Goal: Task Accomplishment & Management: Manage account settings

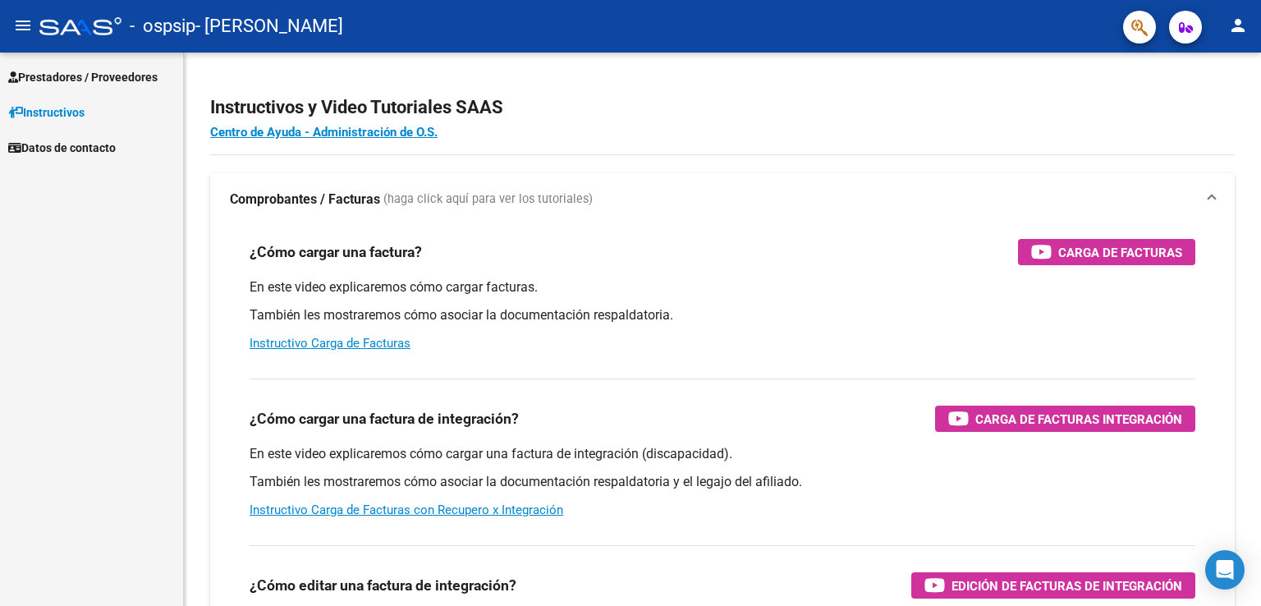
click at [23, 68] on span "Prestadores / Proveedores" at bounding box center [82, 77] width 149 height 18
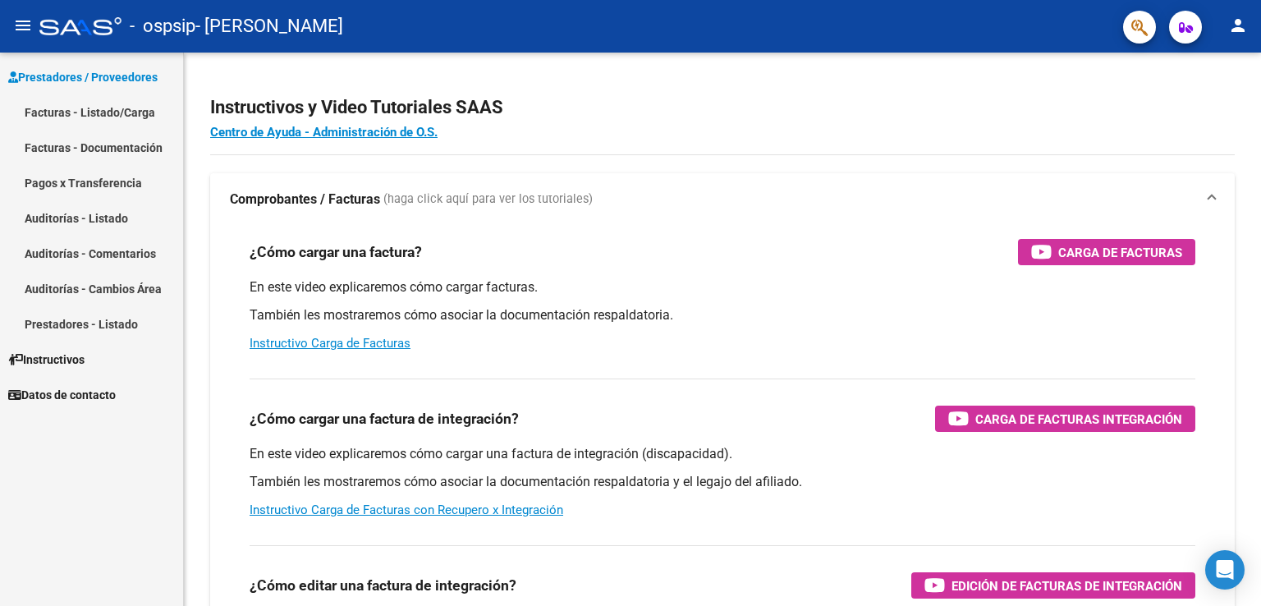
click at [146, 103] on link "Facturas - Listado/Carga" at bounding box center [91, 111] width 183 height 35
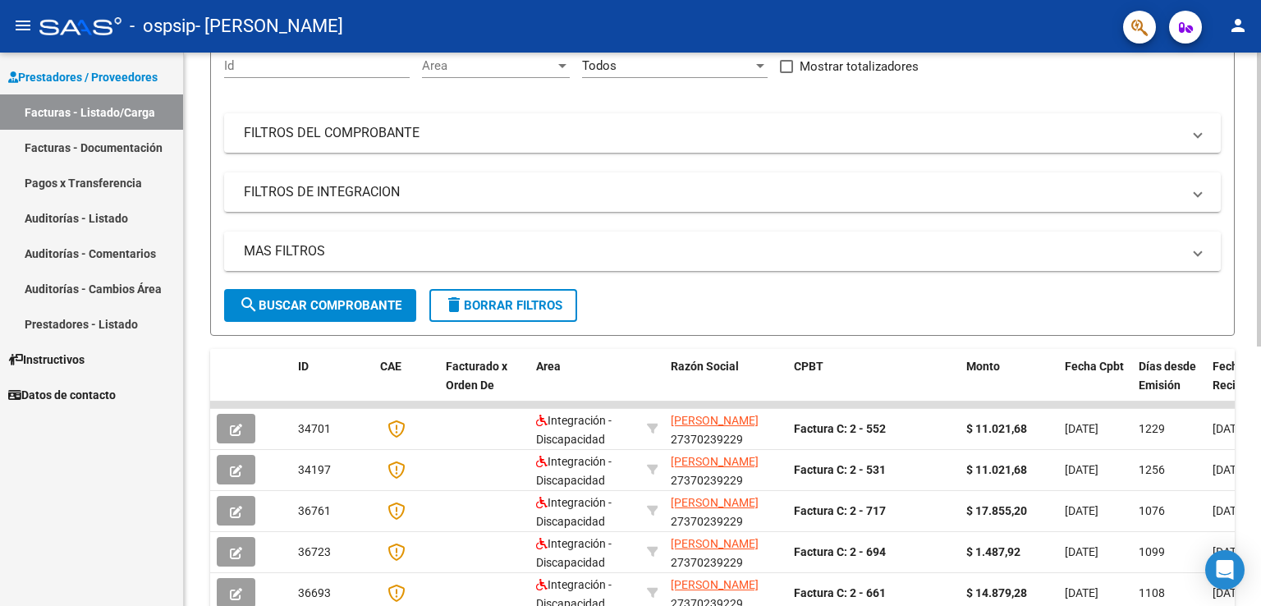
scroll to position [79, 0]
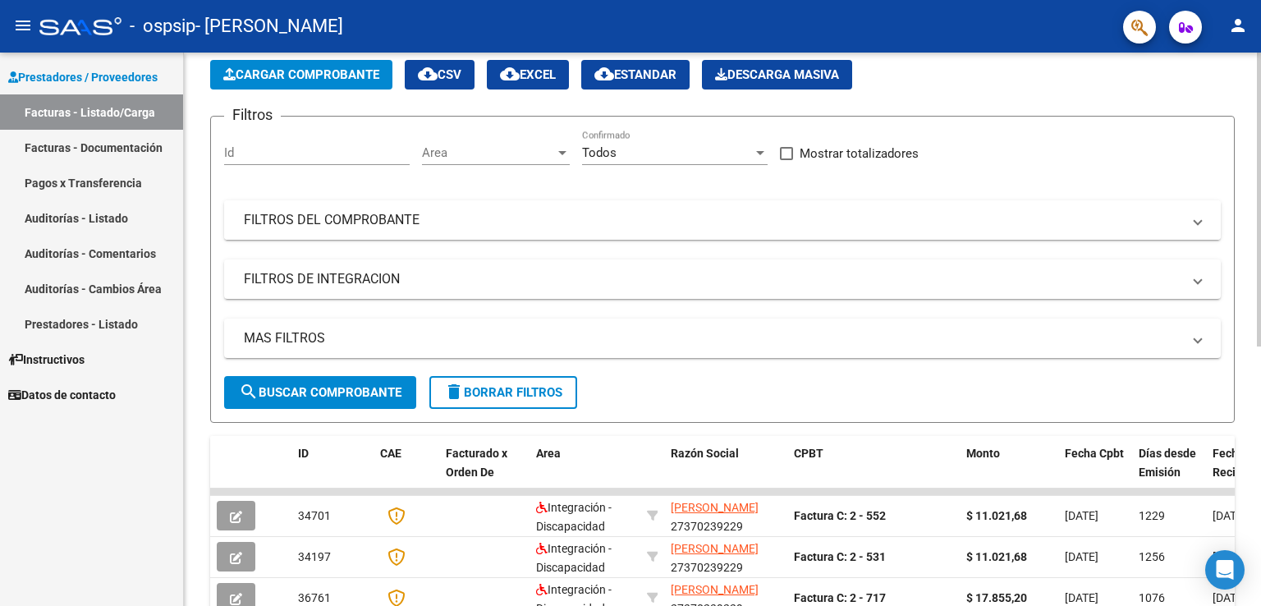
click at [328, 227] on mat-expansion-panel-header "FILTROS DEL COMPROBANTE" at bounding box center [722, 219] width 997 height 39
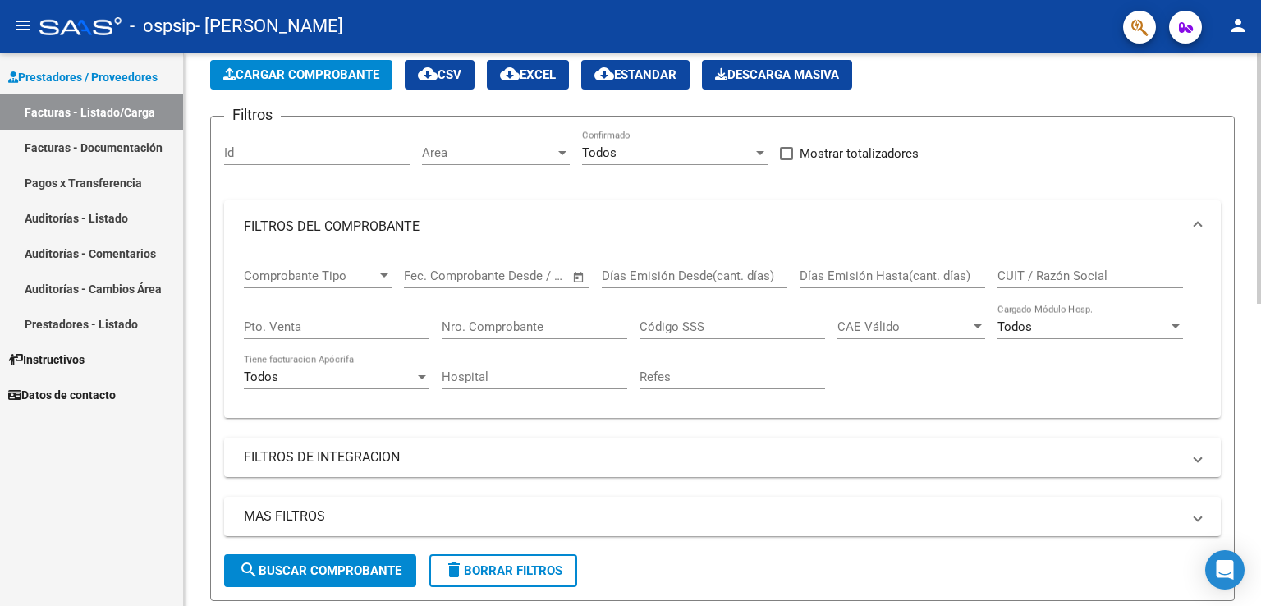
click at [310, 281] on span "Comprobante Tipo" at bounding box center [310, 276] width 133 height 15
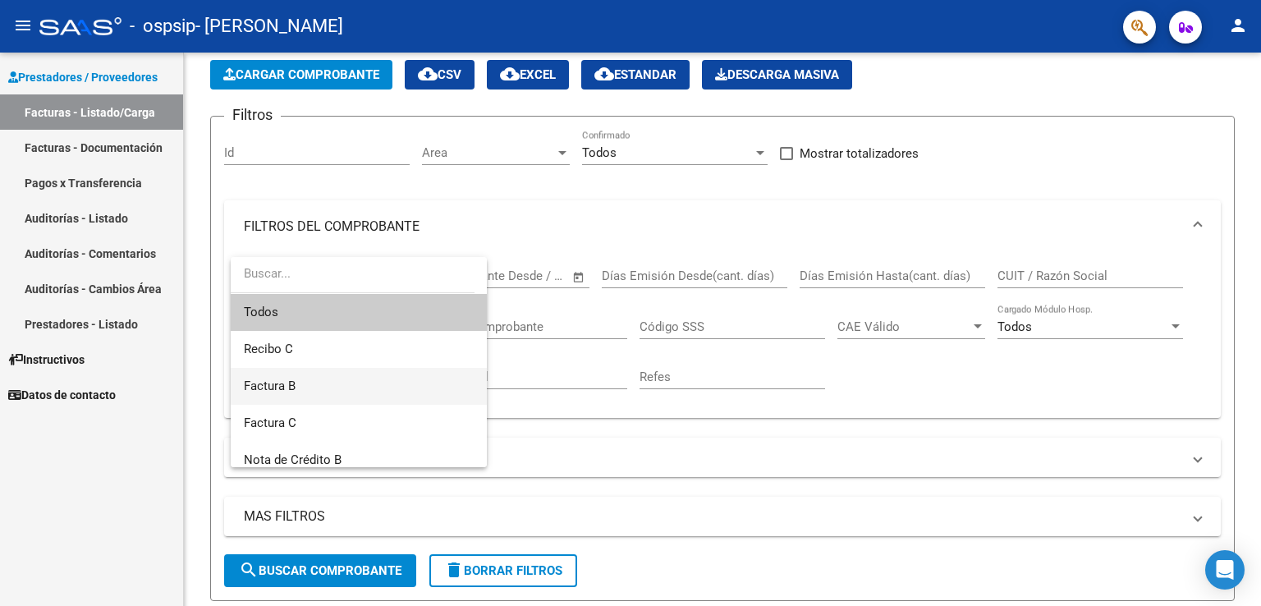
click at [301, 387] on span "Factura B" at bounding box center [359, 386] width 230 height 37
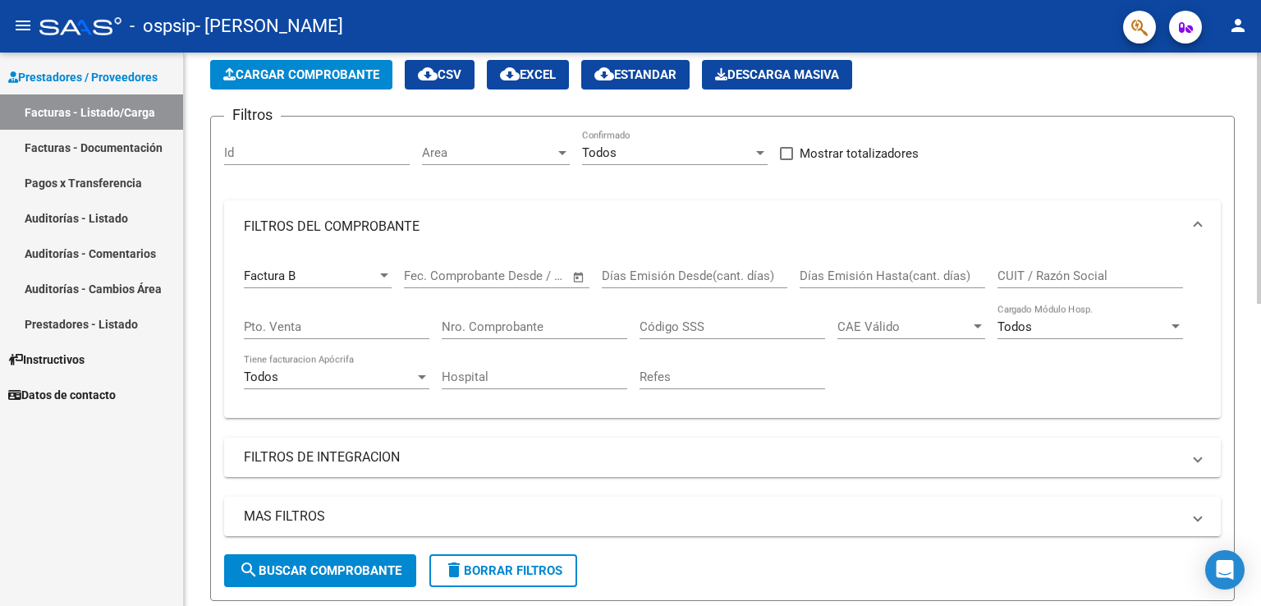
click at [572, 271] on span "Open calendar" at bounding box center [578, 276] width 39 height 39
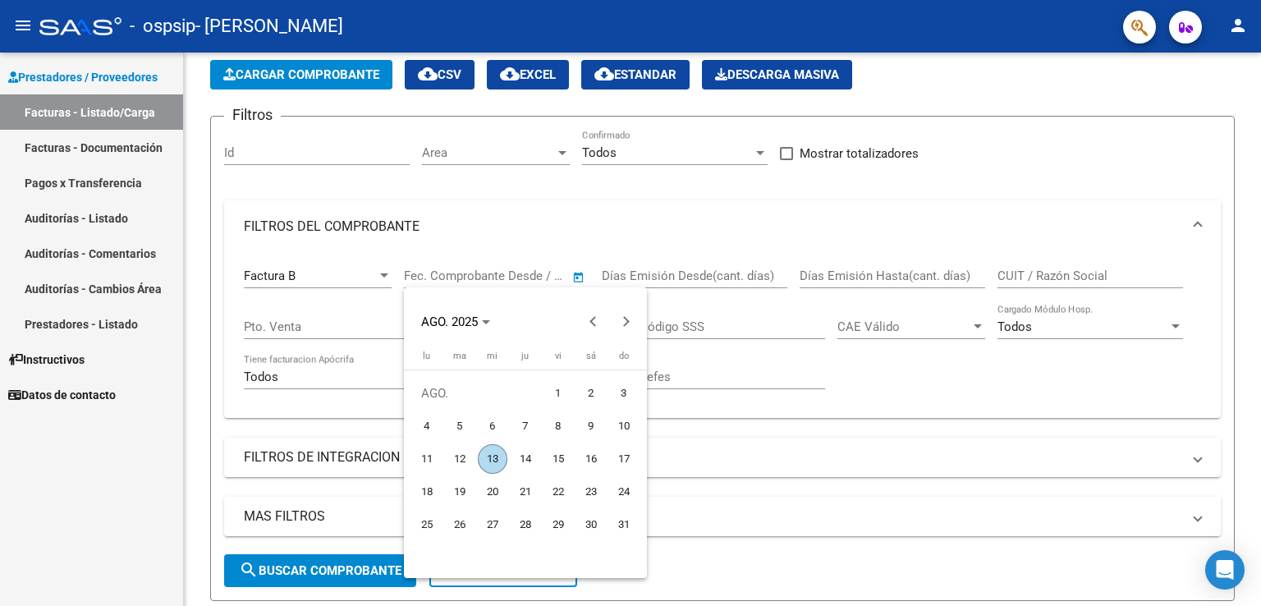
click at [614, 392] on span "3" at bounding box center [624, 394] width 30 height 30
type input "[DATE]"
click at [766, 309] on div at bounding box center [630, 303] width 1261 height 606
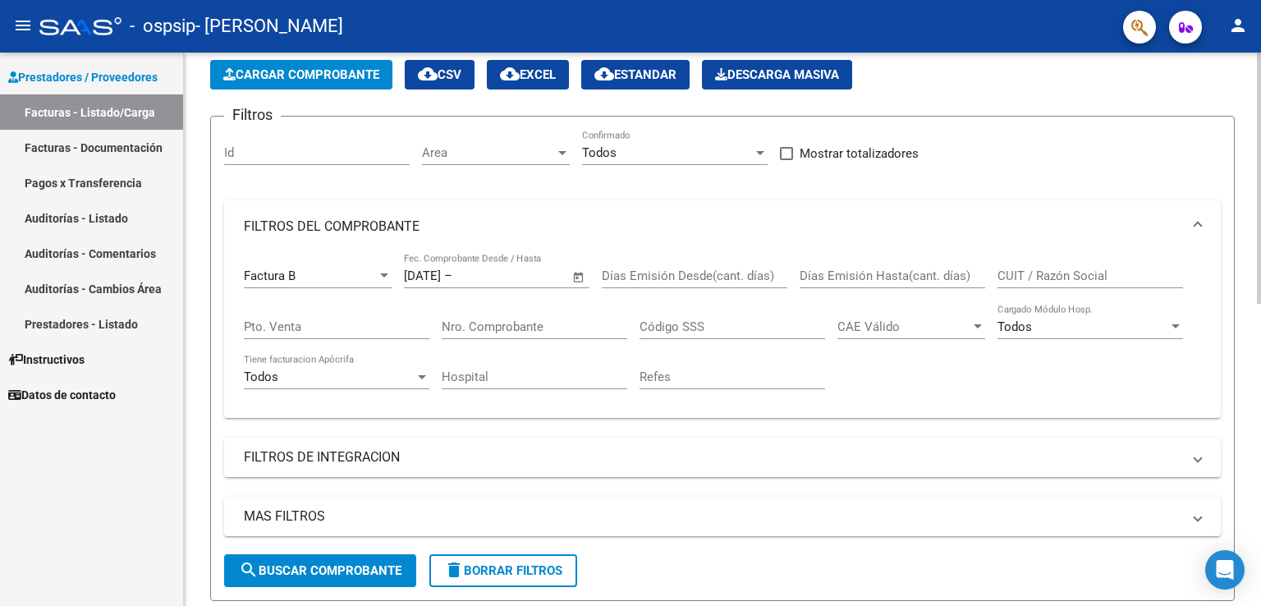
click at [302, 319] on input "Pto. Venta" at bounding box center [337, 326] width 186 height 15
type input "00003"
click at [545, 325] on input "Nro. Comprobante" at bounding box center [535, 326] width 186 height 15
type input "00000768"
click at [380, 563] on span "search Buscar Comprobante" at bounding box center [320, 570] width 163 height 15
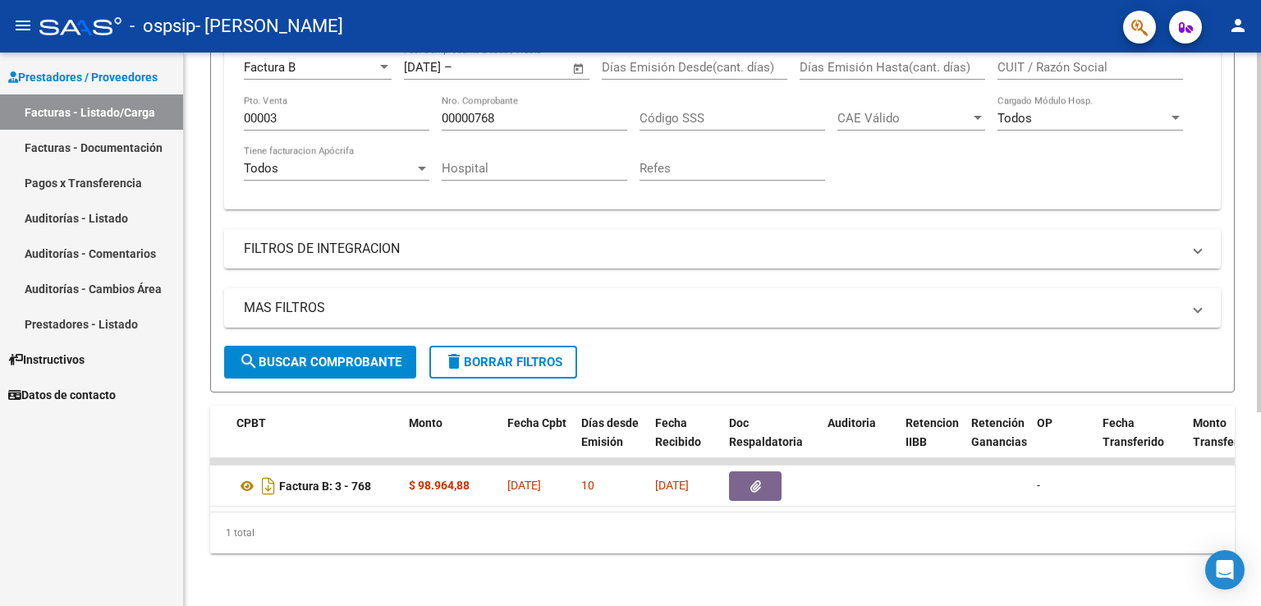
scroll to position [0, 610]
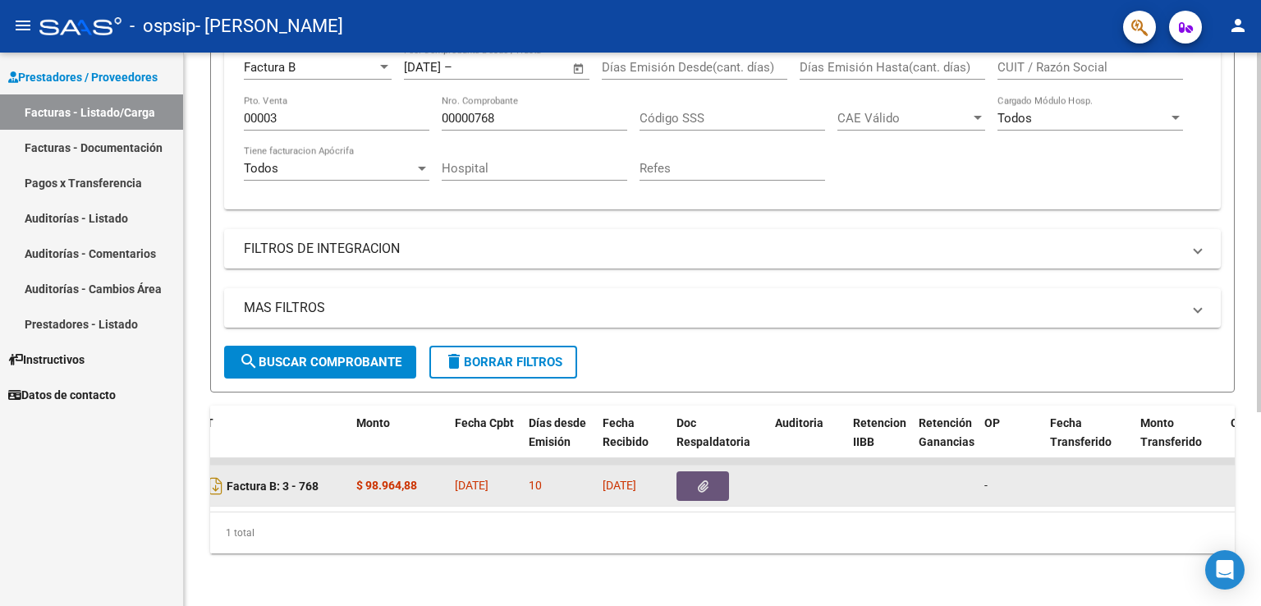
click at [700, 479] on span "button" at bounding box center [703, 486] width 11 height 15
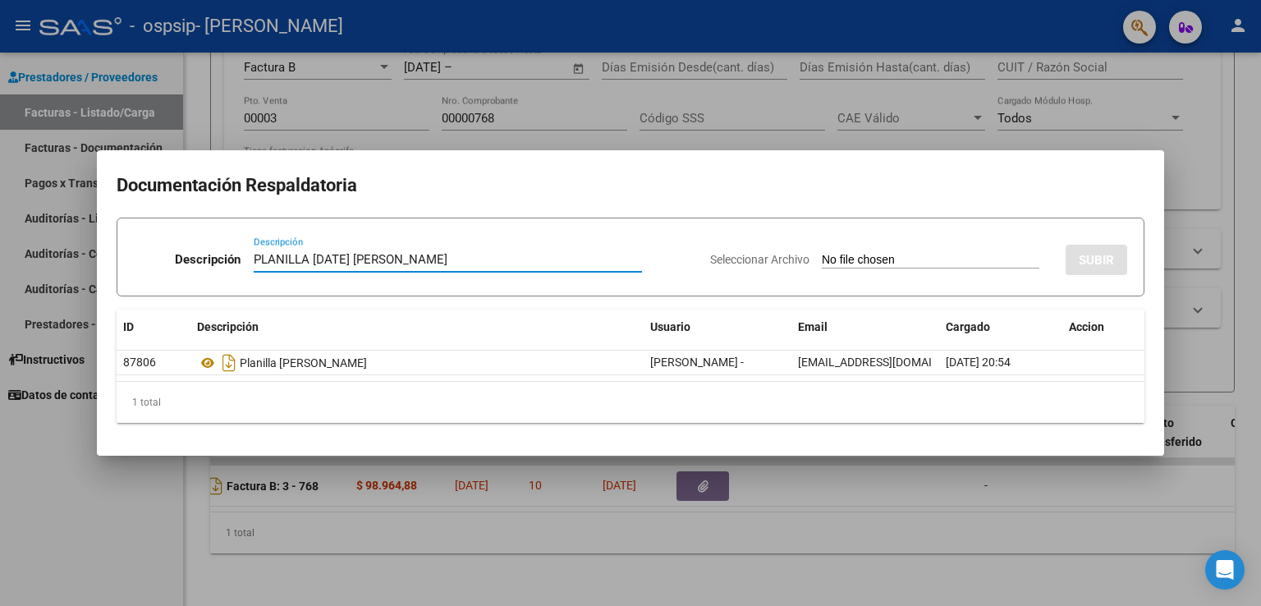
type input "PLANILLA [DATE] [PERSON_NAME]"
click at [833, 258] on input "Seleccionar Archivo" at bounding box center [931, 261] width 218 height 16
type input "C:\fakepath\[PERSON_NAME].pdf"
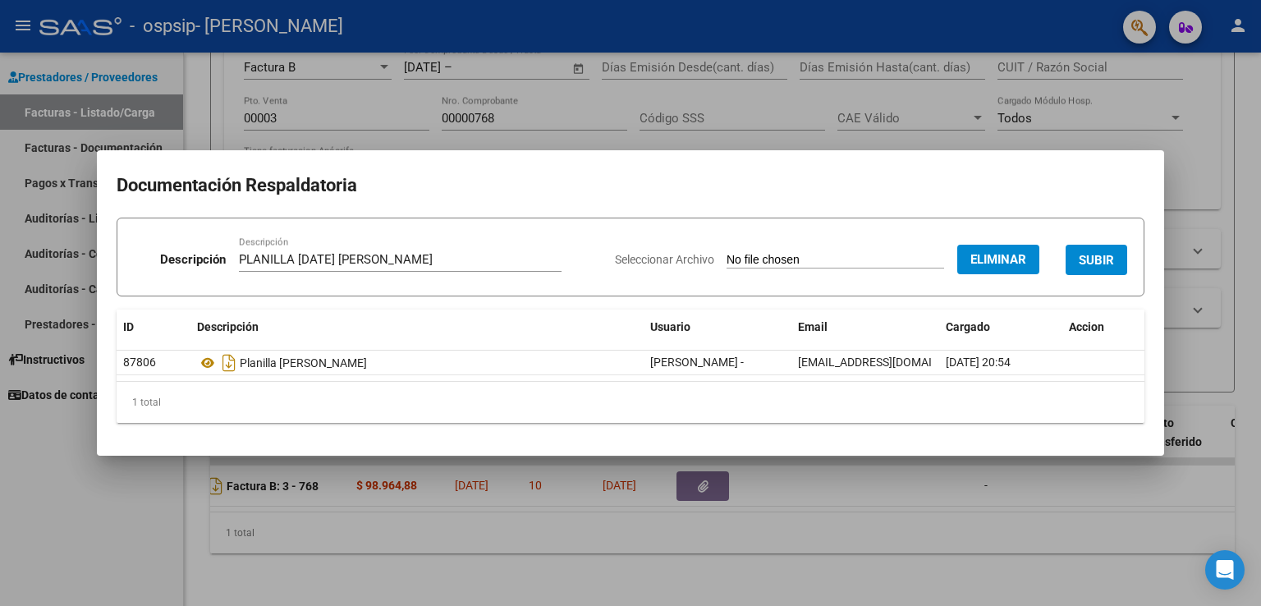
click at [1095, 264] on span "SUBIR" at bounding box center [1096, 260] width 35 height 15
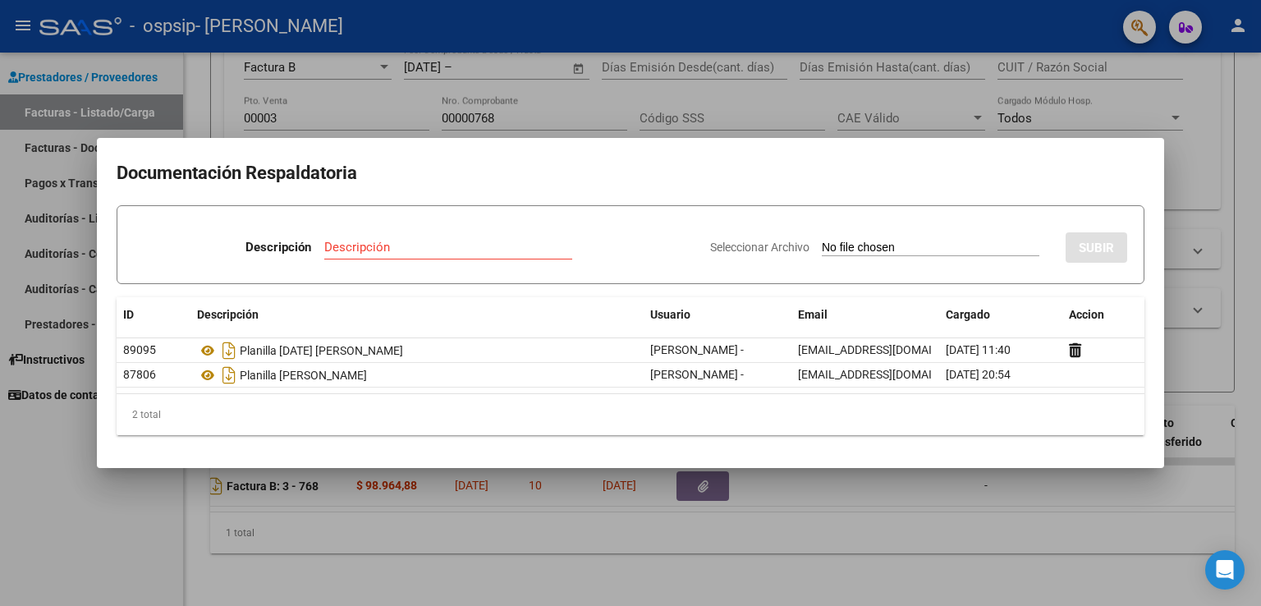
click at [480, 114] on div at bounding box center [630, 303] width 1261 height 606
